Goal: Book appointment/travel/reservation

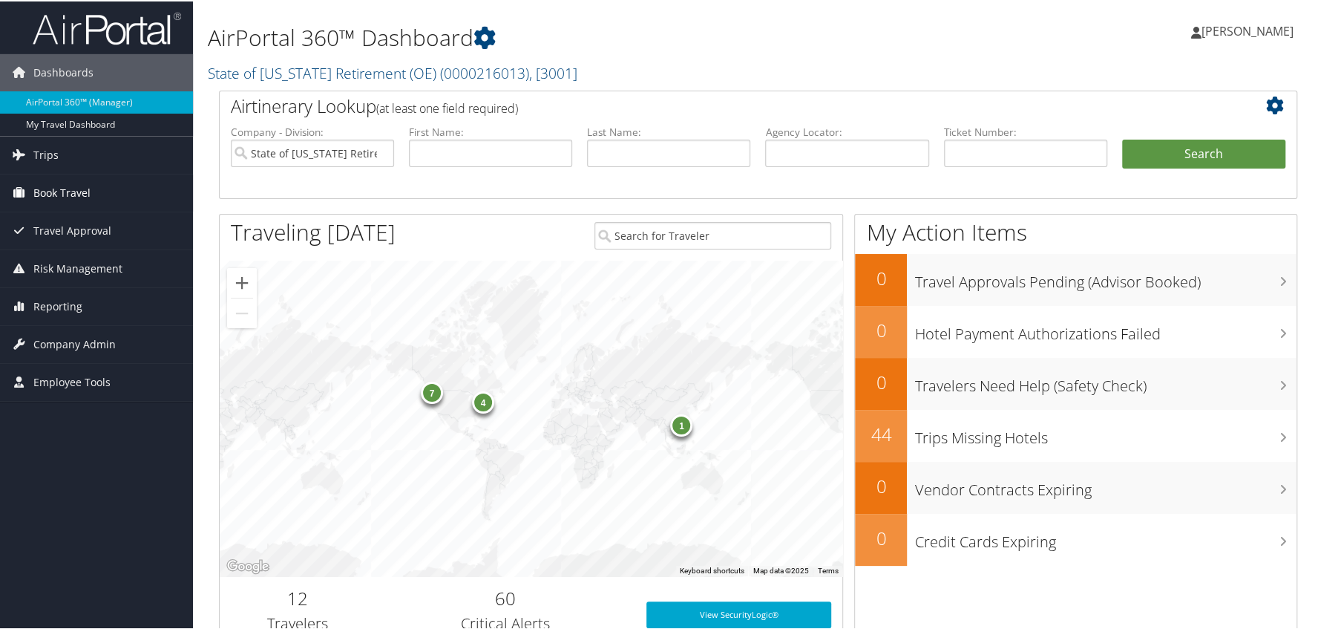
click at [73, 188] on span "Book Travel" at bounding box center [61, 191] width 57 height 37
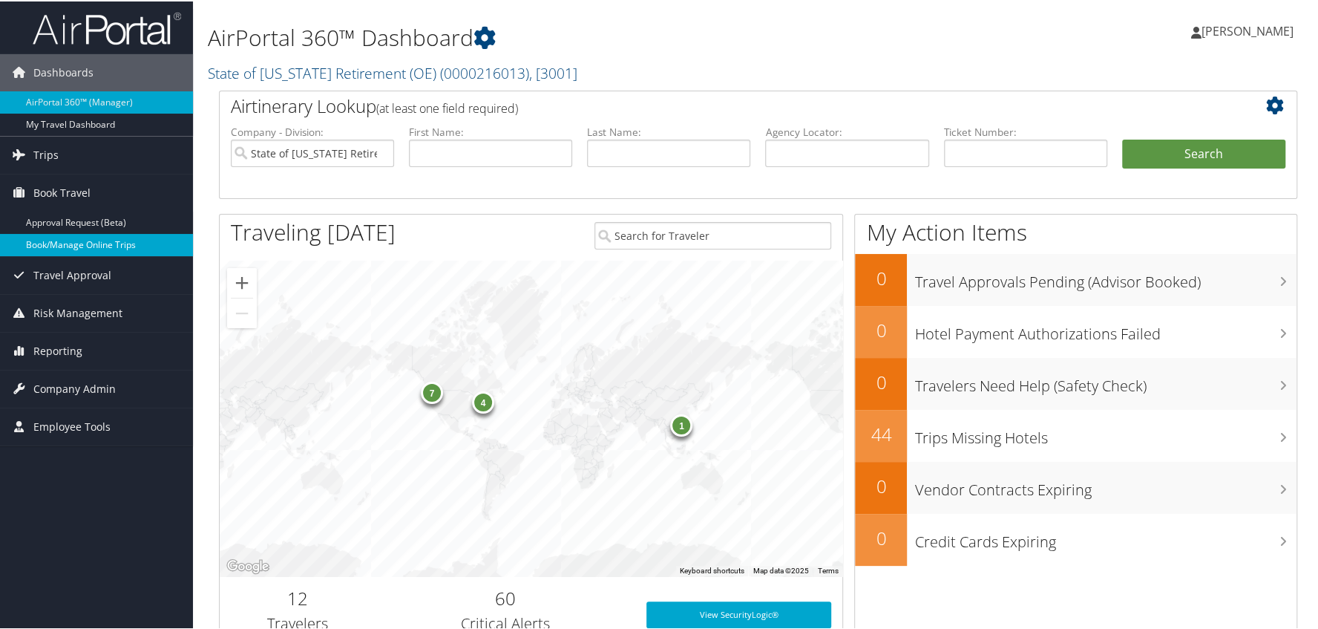
click at [70, 252] on link "Book/Manage Online Trips" at bounding box center [96, 243] width 193 height 22
